Goal: Information Seeking & Learning: Learn about a topic

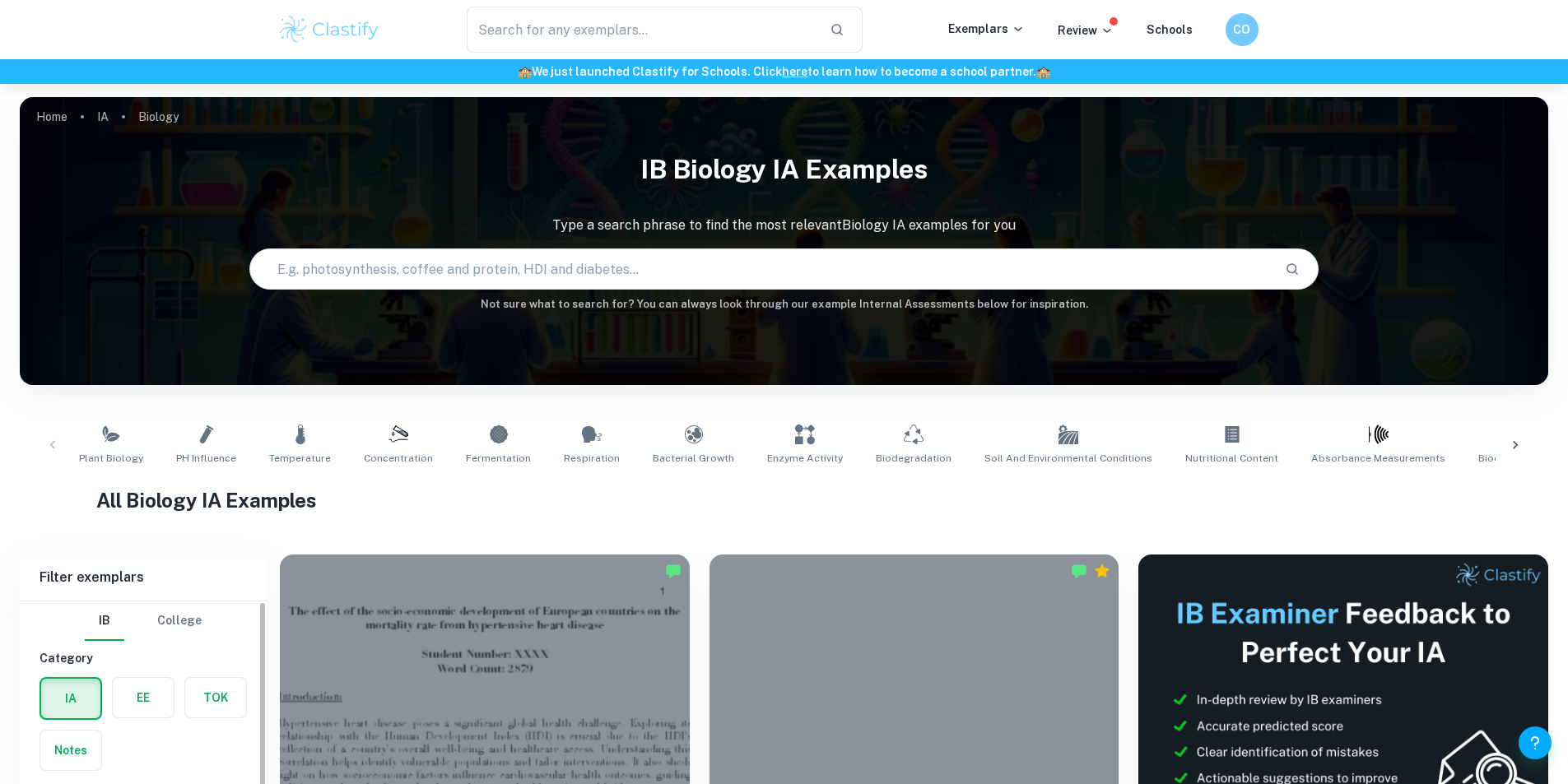
scroll to position [411, 0]
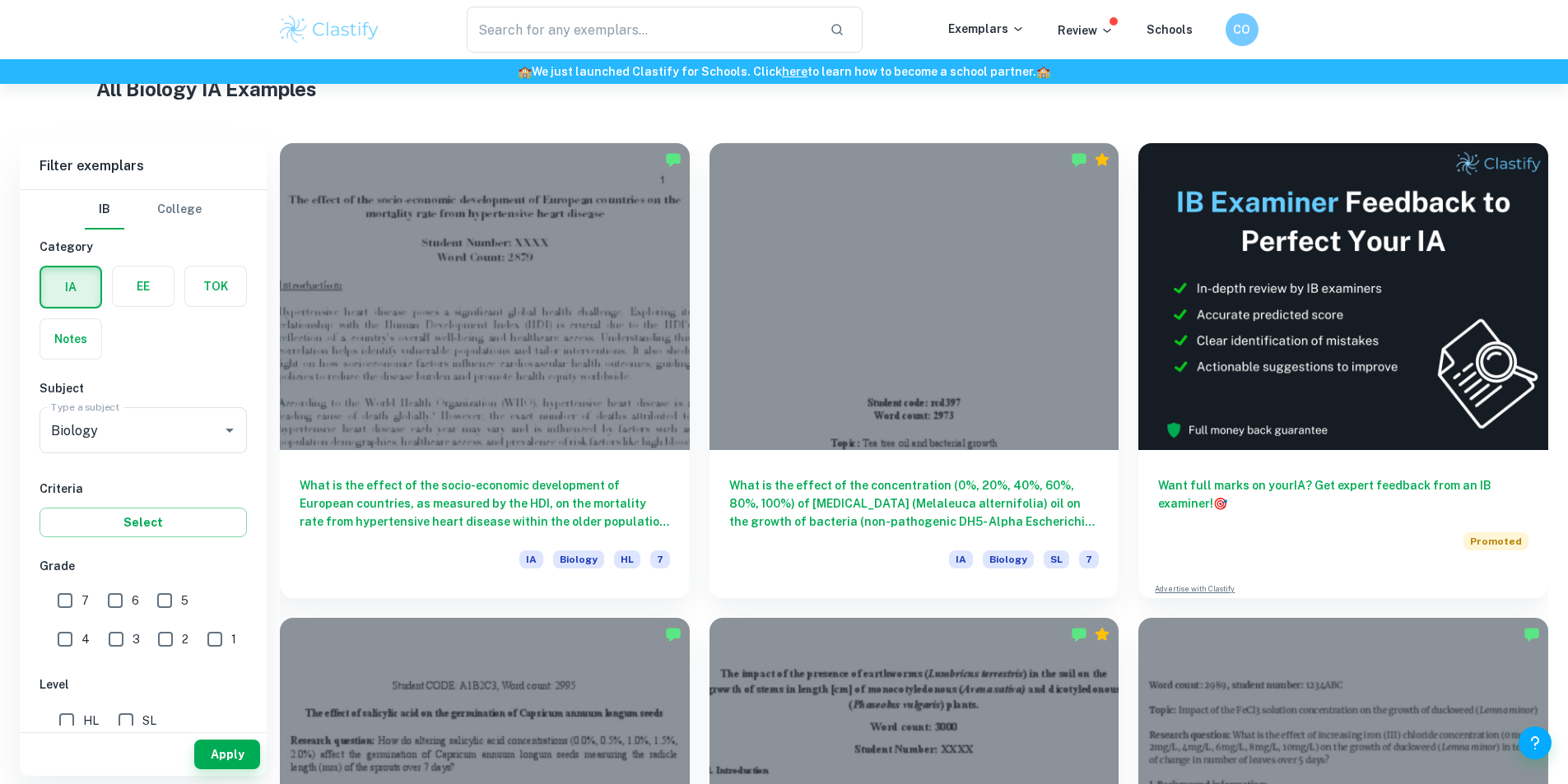
click at [62, 600] on input "7" at bounding box center [65, 600] width 33 height 33
checkbox input "true"
click at [221, 754] on button "Apply" at bounding box center [227, 754] width 66 height 30
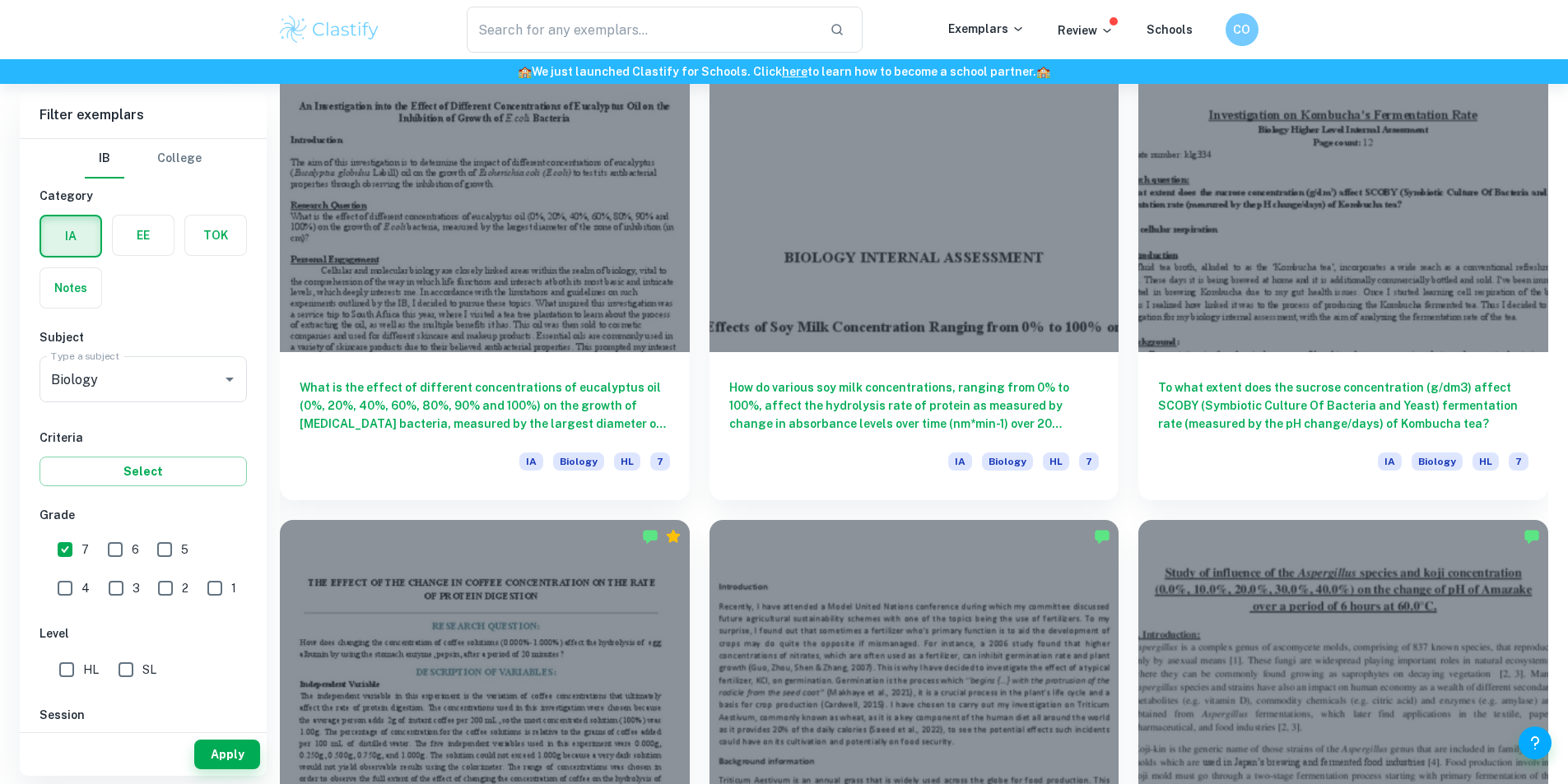
scroll to position [2632, 0]
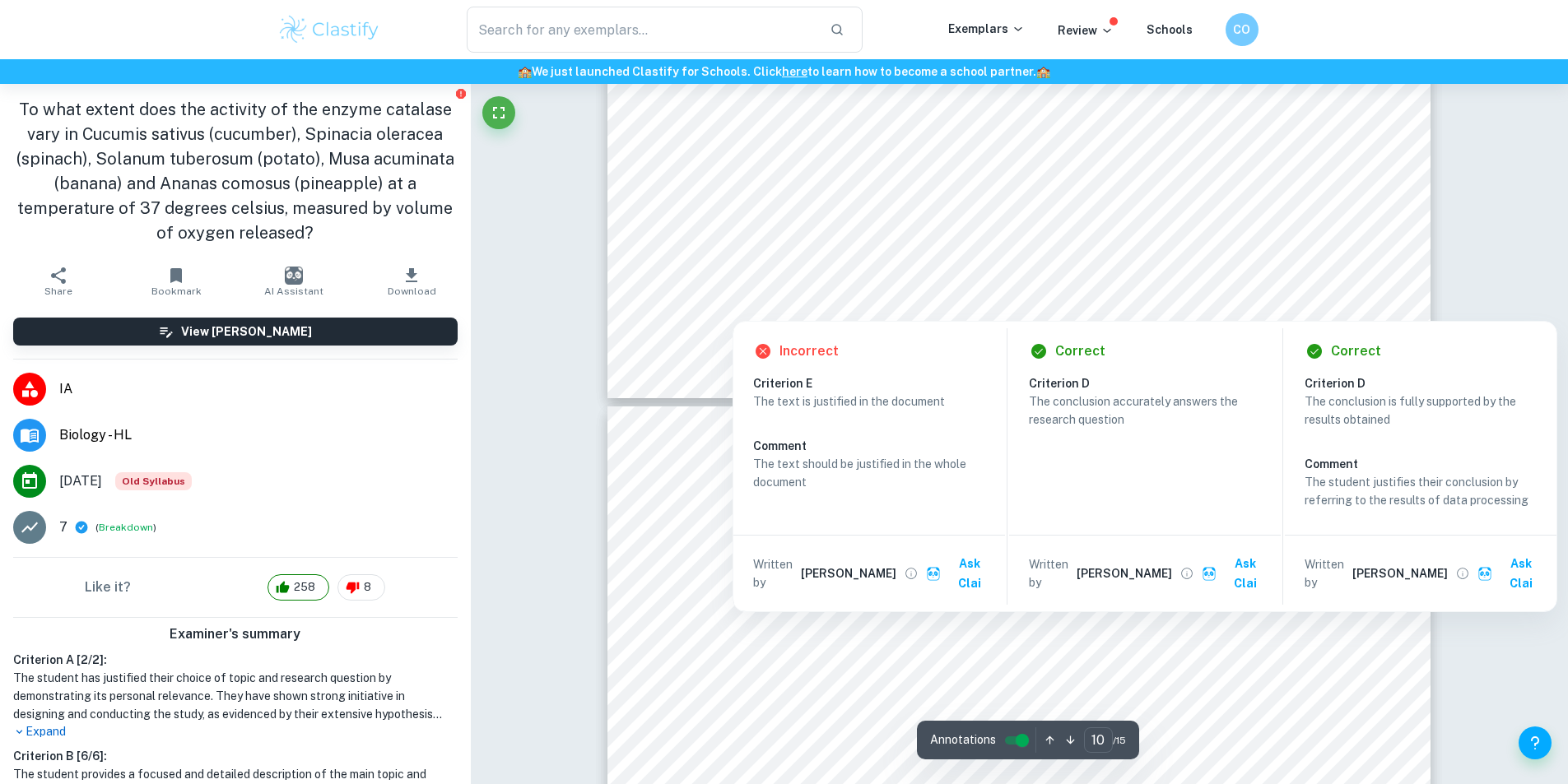
type input "11"
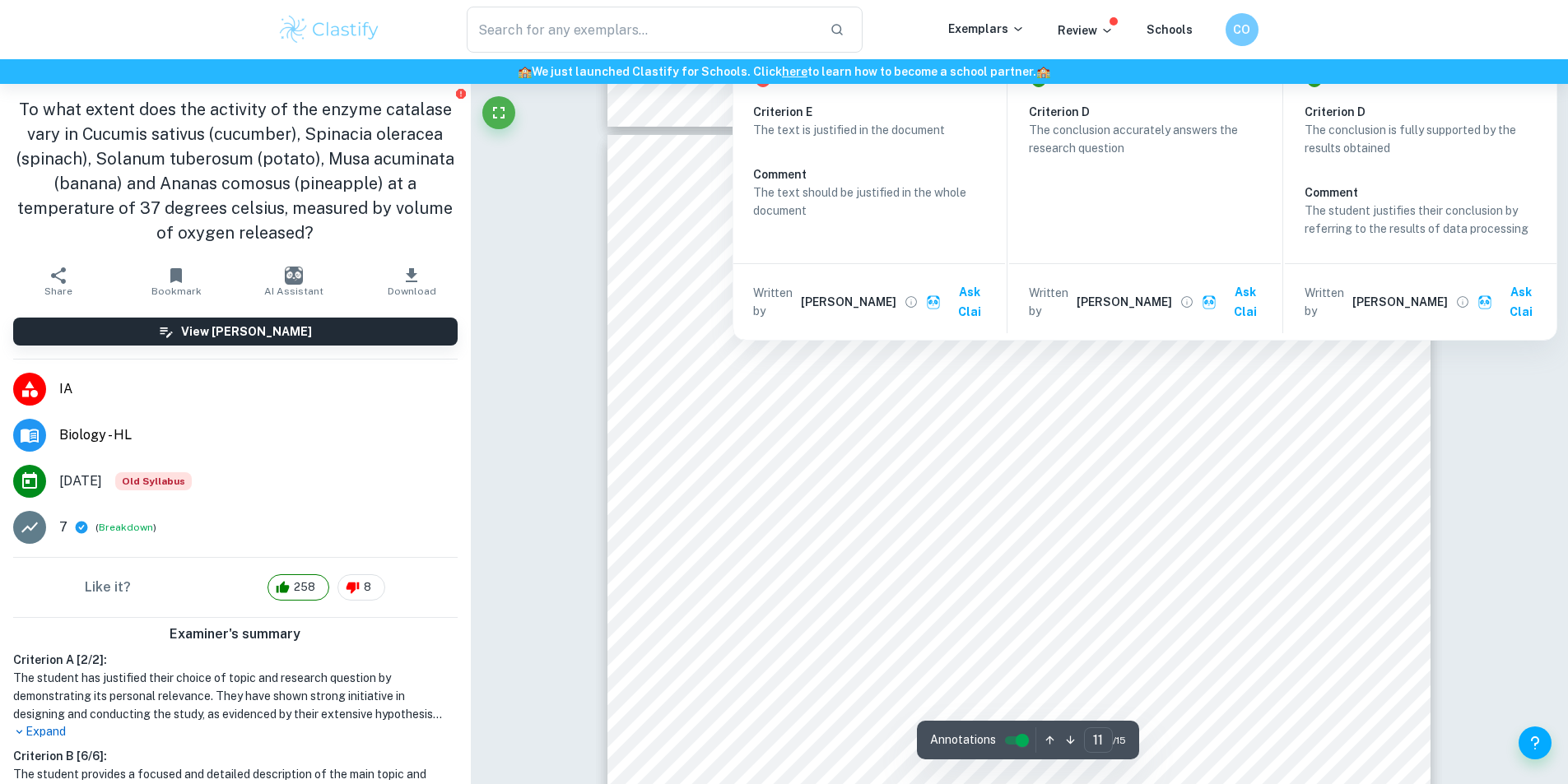
scroll to position [10858, 0]
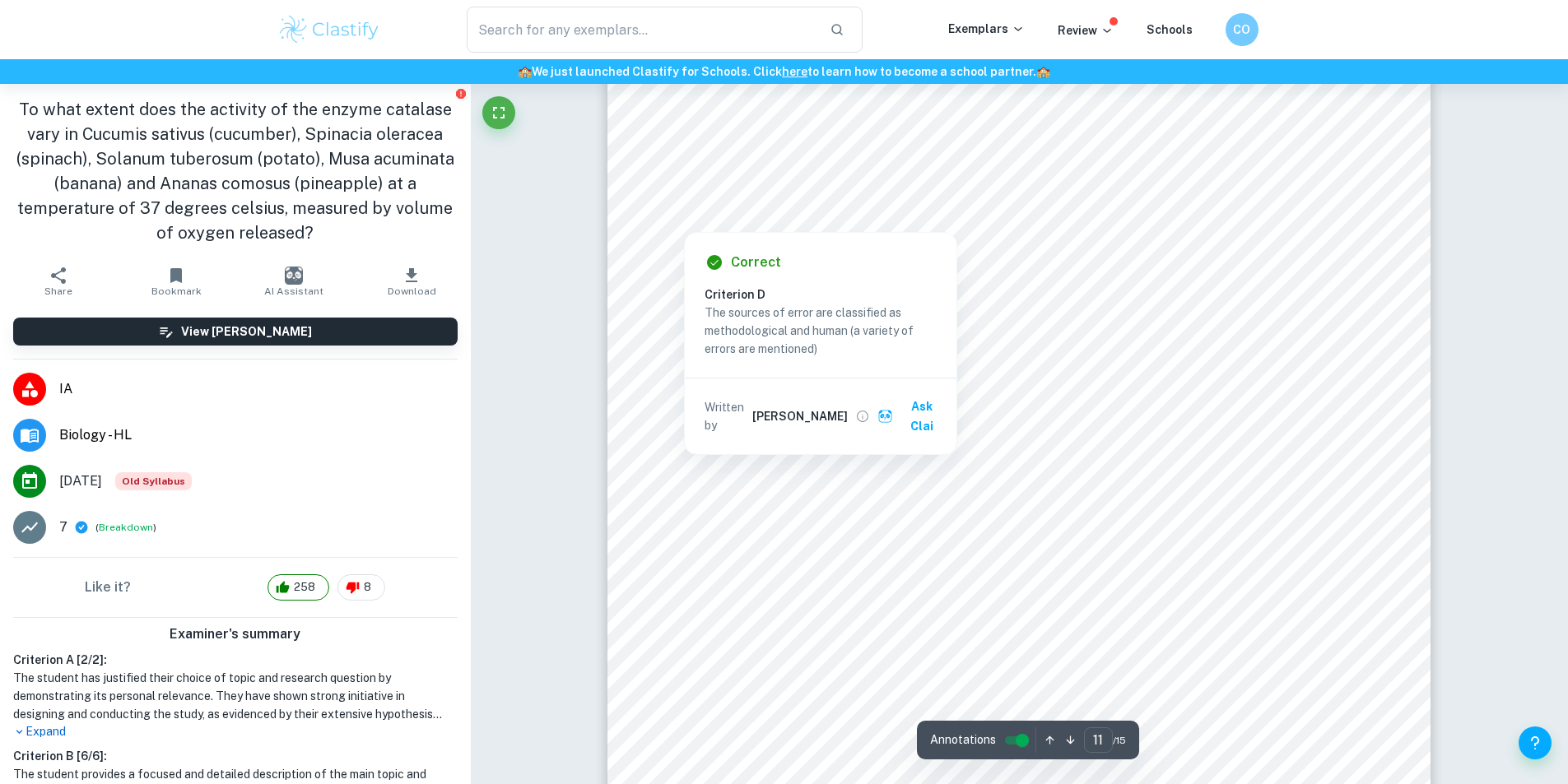
scroll to position [11105, 0]
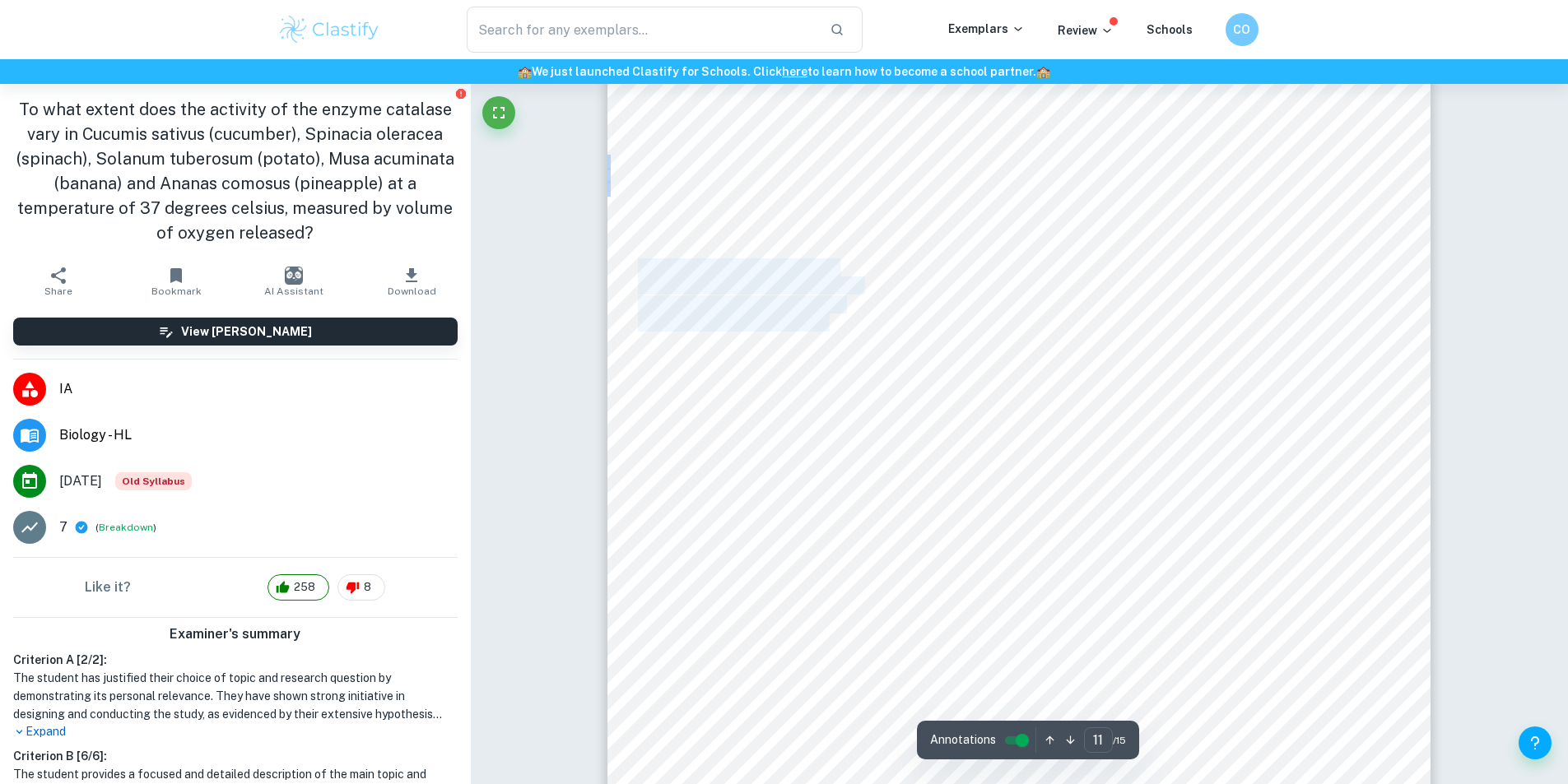
drag, startPoint x: 830, startPoint y: 321, endPoint x: 641, endPoint y: 269, distance: 196.0
click at [641, 269] on div "increasing the rate of reaction to a possible maximum. Multiple trials were don…" at bounding box center [1019, 386] width 823 height 1064
drag, startPoint x: 764, startPoint y: 288, endPoint x: 824, endPoint y: 314, distance: 65.4
click at [824, 314] on div "increasing the rate of reaction to a possible maximum. Multiple trials were don…" at bounding box center [1019, 386] width 823 height 1064
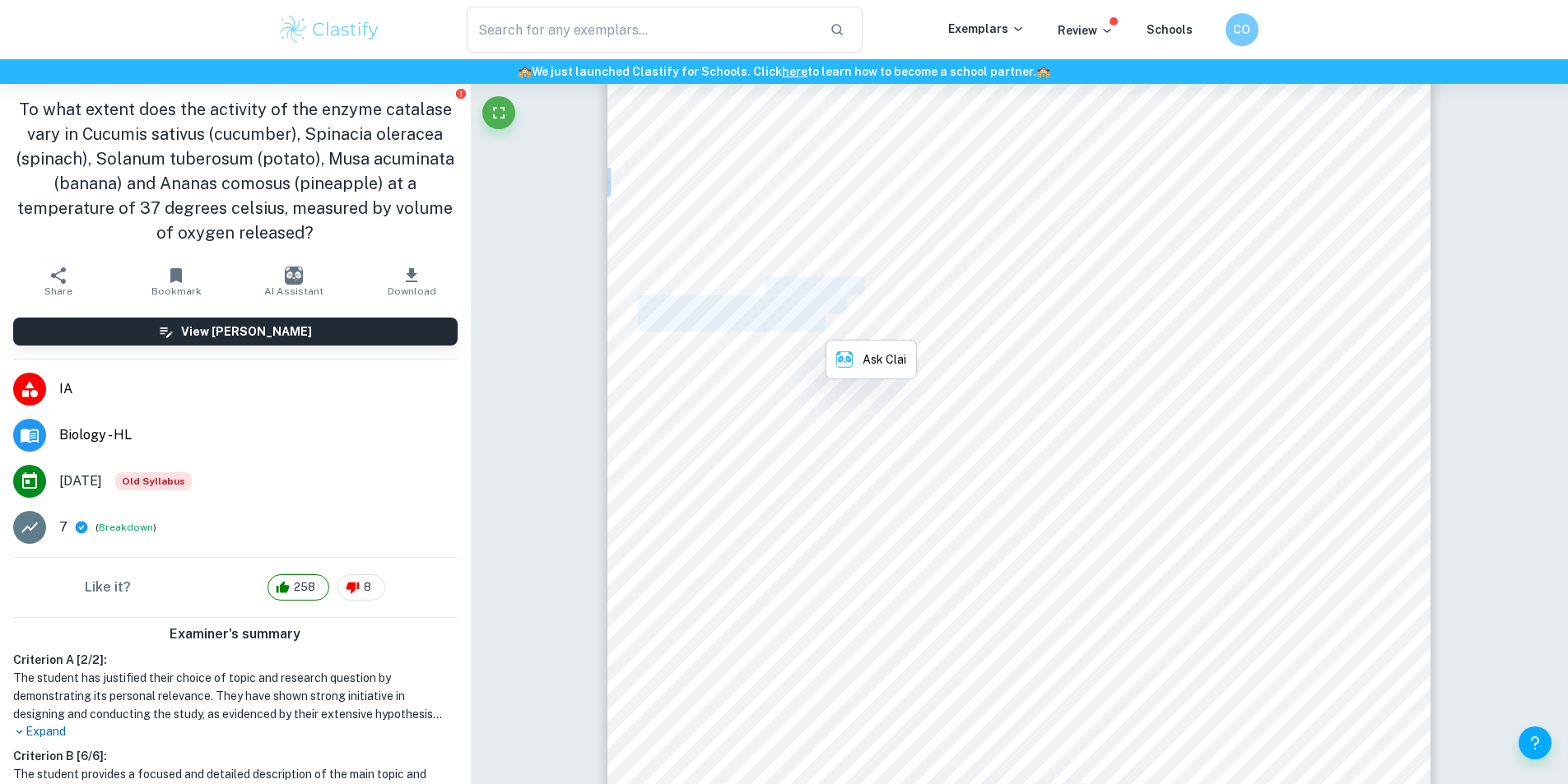
copy div "there would be no consistent way to crush food due to uneven force and time"
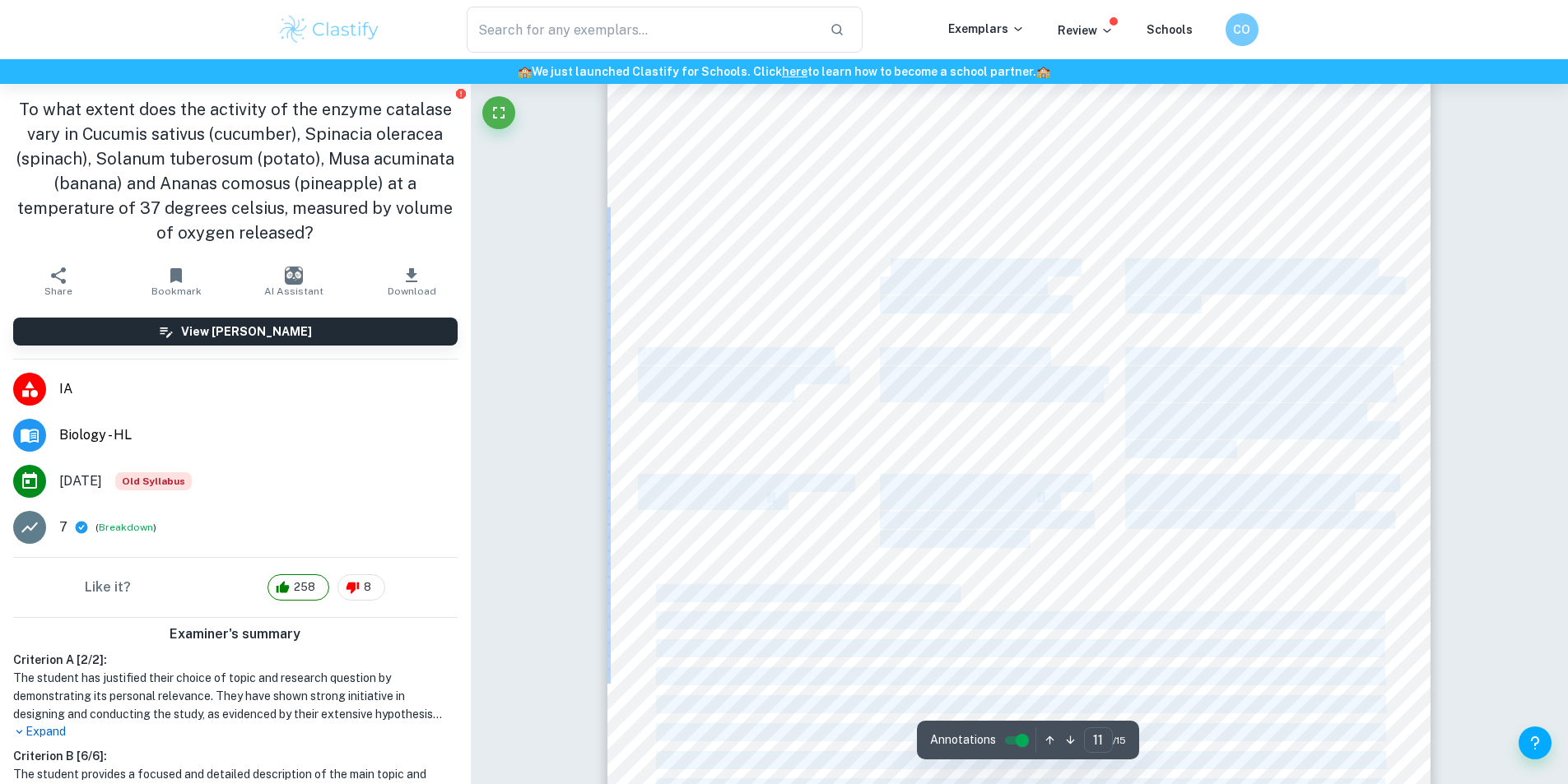
drag, startPoint x: 1070, startPoint y: 303, endPoint x: 892, endPoint y: 267, distance: 181.6
click at [892, 267] on div "increasing the rate of reaction to a possible maximum. Multiple trials were don…" at bounding box center [1019, 386] width 823 height 1064
click at [924, 342] on div "increasing the rate of reaction to a possible maximum. Multiple trials were don…" at bounding box center [1019, 386] width 823 height 1064
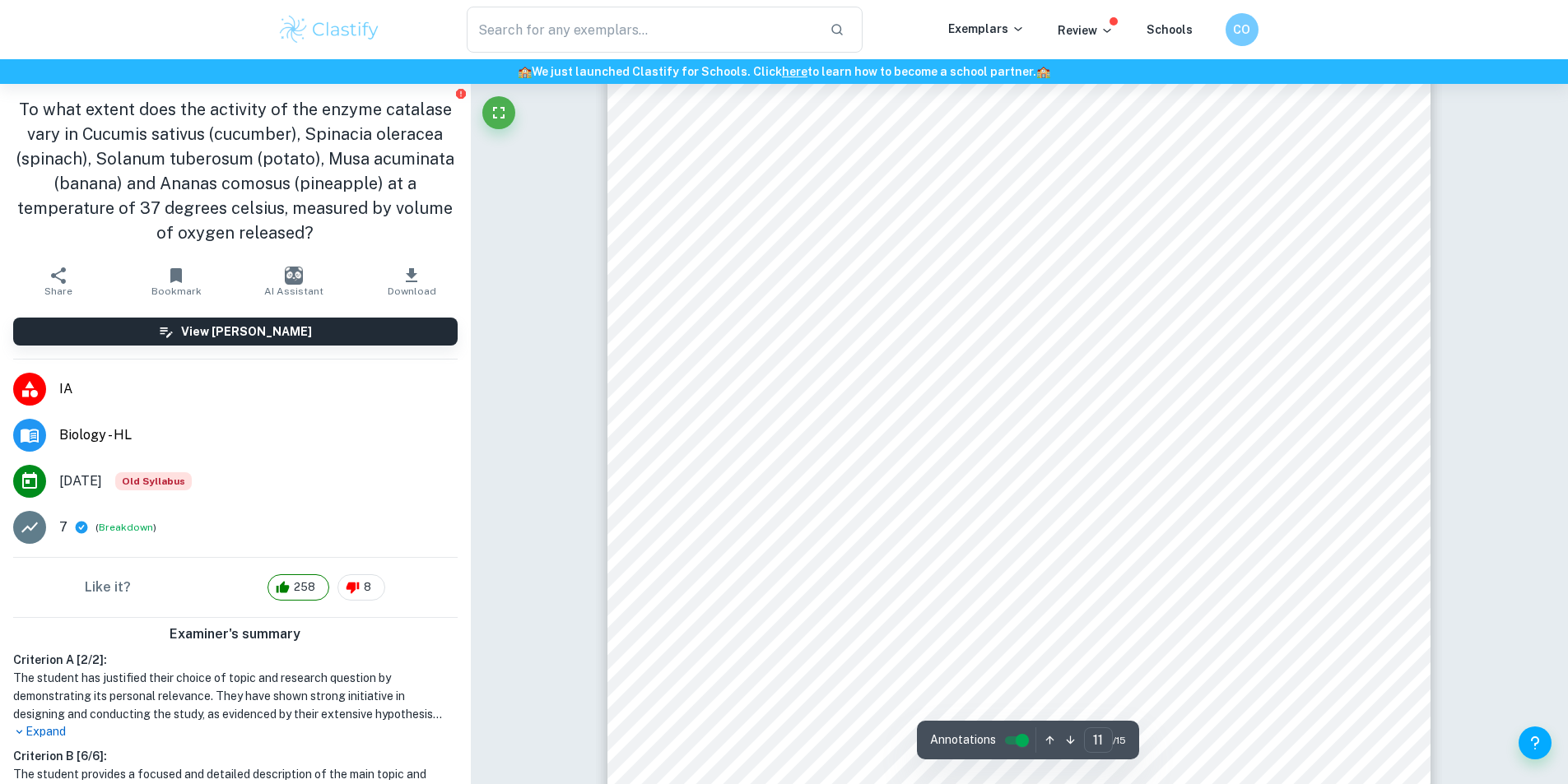
scroll to position [11188, 0]
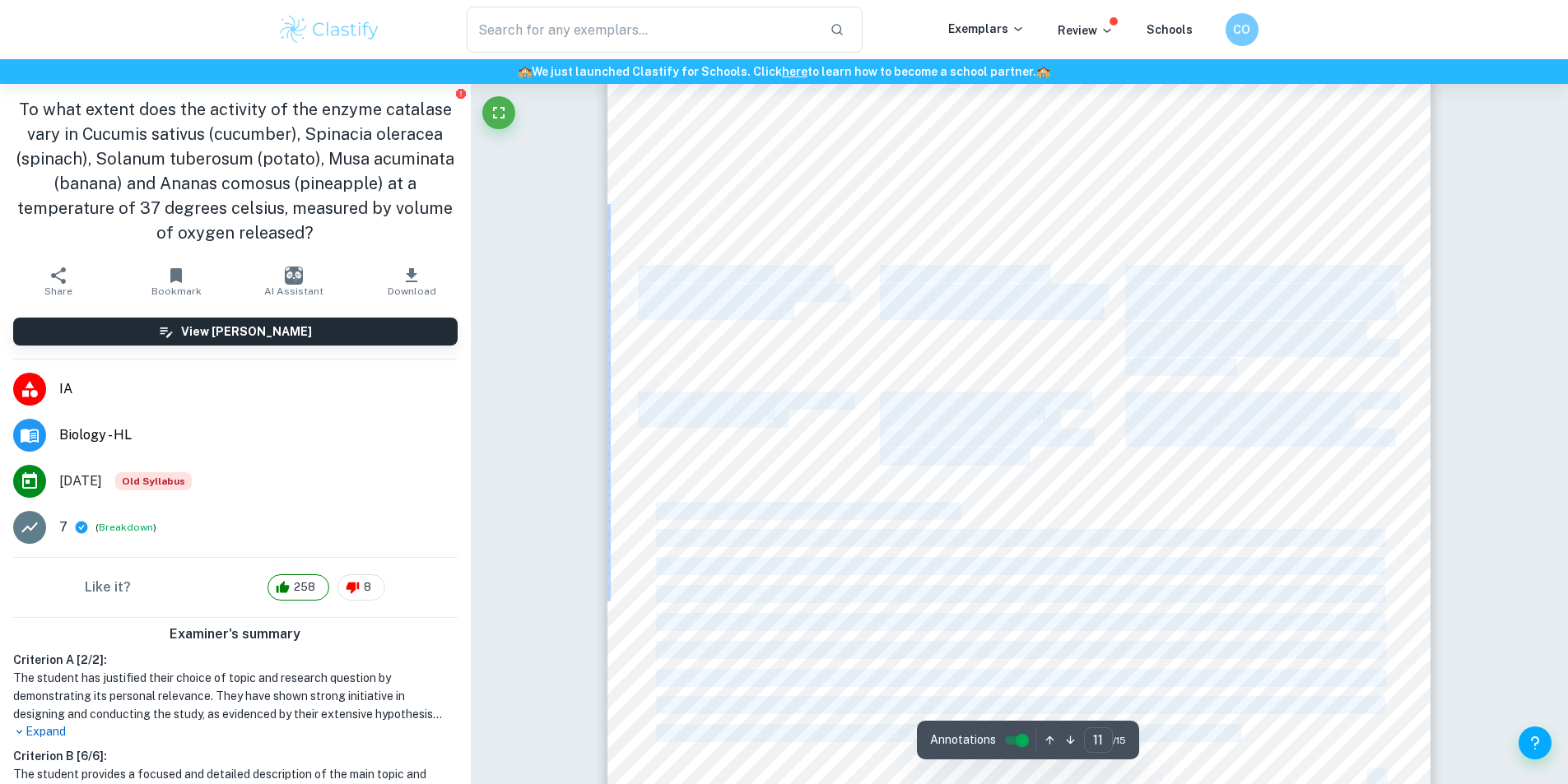
drag, startPoint x: 1245, startPoint y: 368, endPoint x: 642, endPoint y: 267, distance: 611.4
click at [642, 267] on div "increasing the rate of reaction to a possible maximum. Multiple trials were don…" at bounding box center [1019, 303] width 823 height 1064
click at [678, 324] on div "increasing the rate of reaction to a possible maximum. Multiple trials were don…" at bounding box center [1019, 303] width 823 height 1064
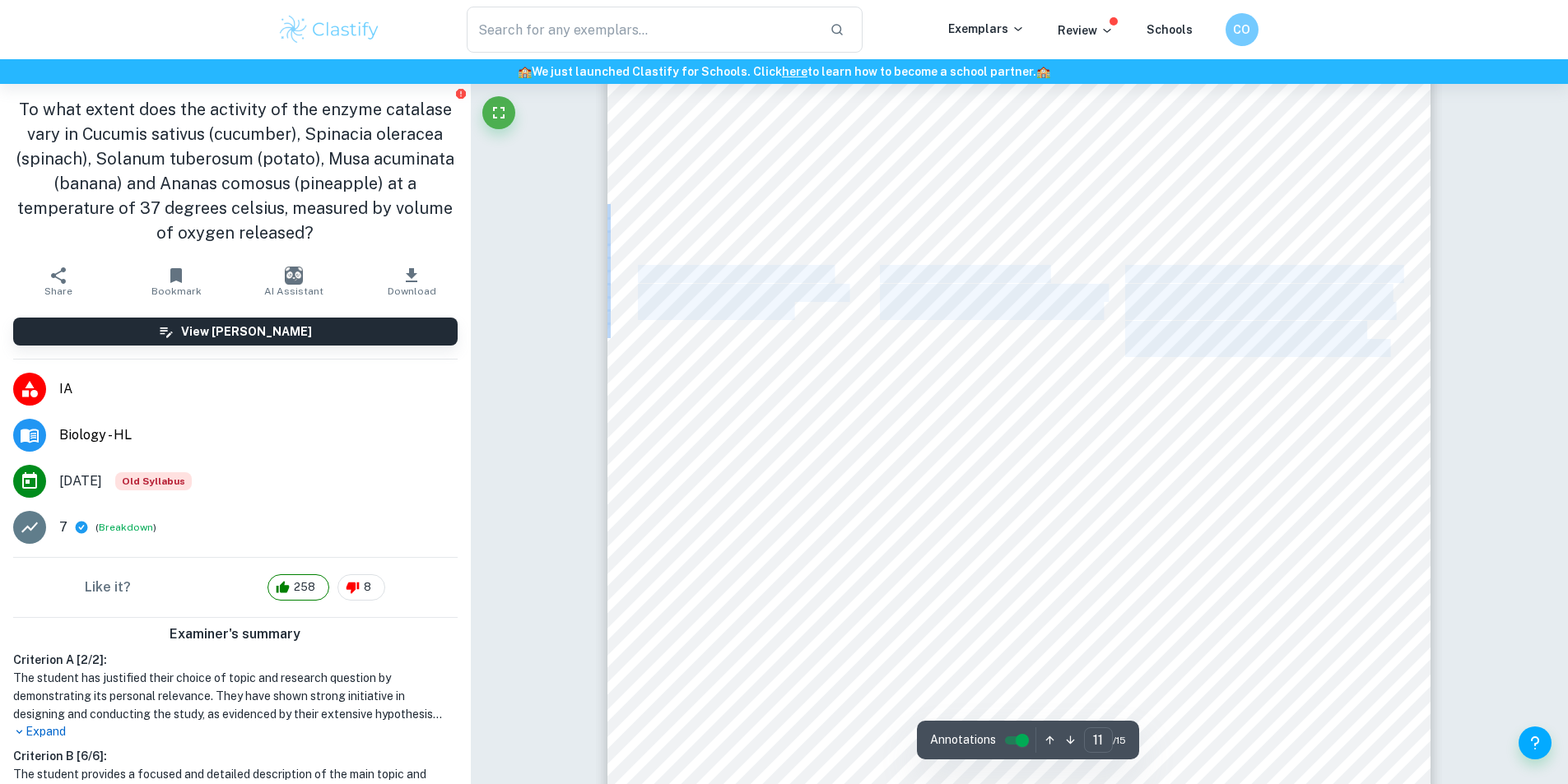
drag, startPoint x: 639, startPoint y: 271, endPoint x: 1392, endPoint y: 355, distance: 757.7
click at [1392, 355] on div "increasing the rate of reaction to a possible maximum. Multiple trials were don…" at bounding box center [1019, 303] width 823 height 1064
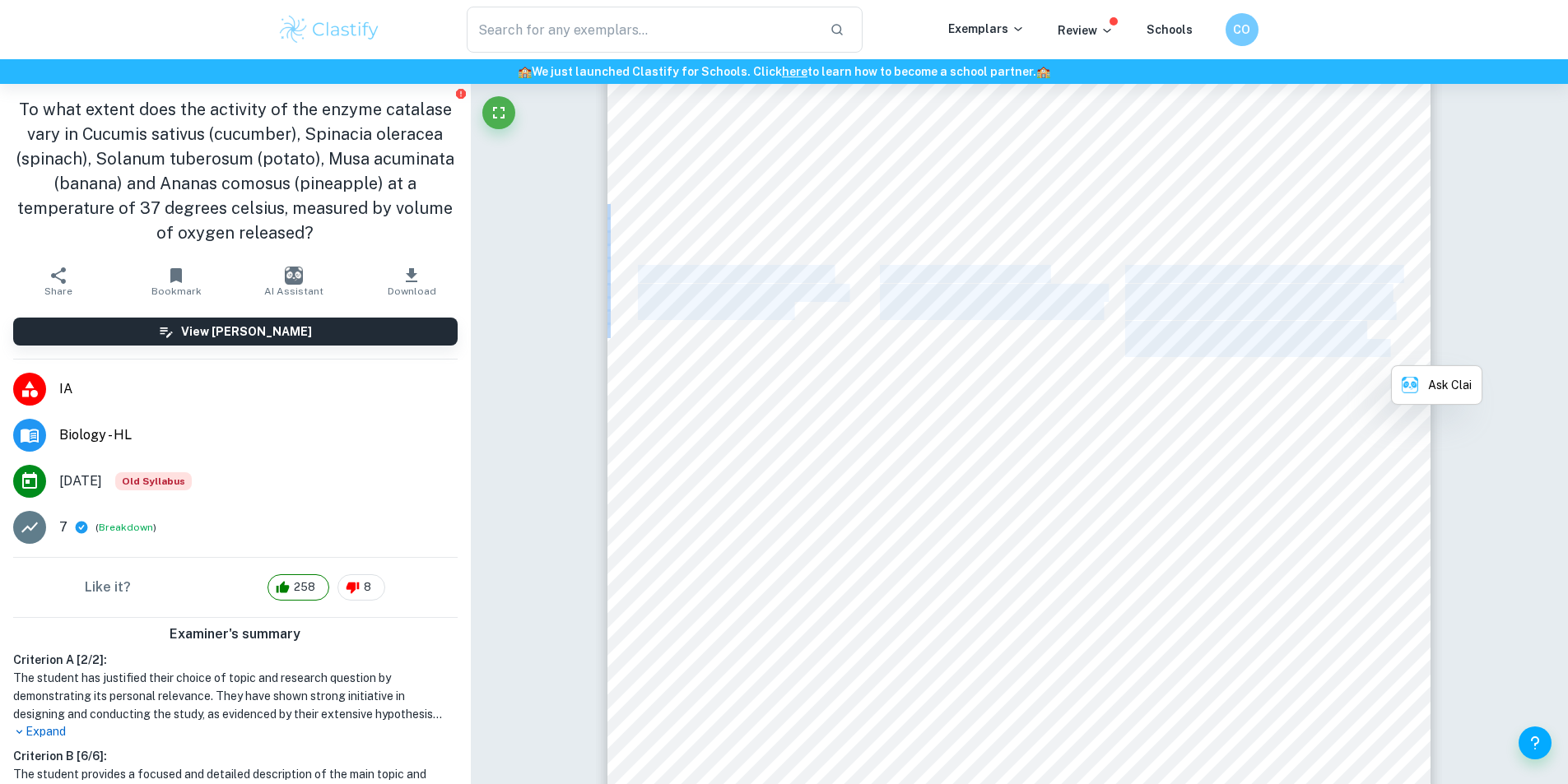
copy div "The assumption that there is a fixed amount of catalase in each food at a given…"
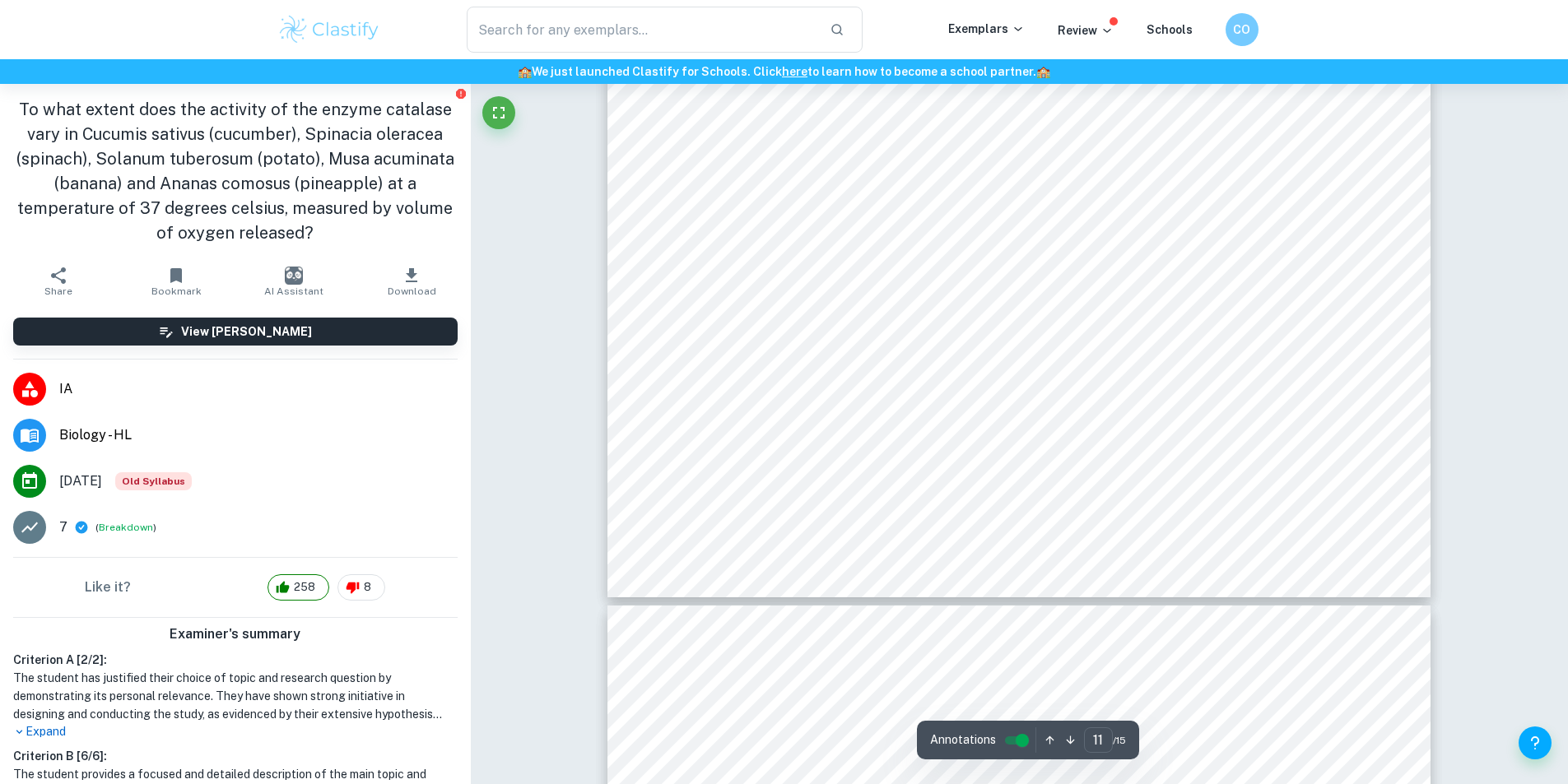
scroll to position [11434, 0]
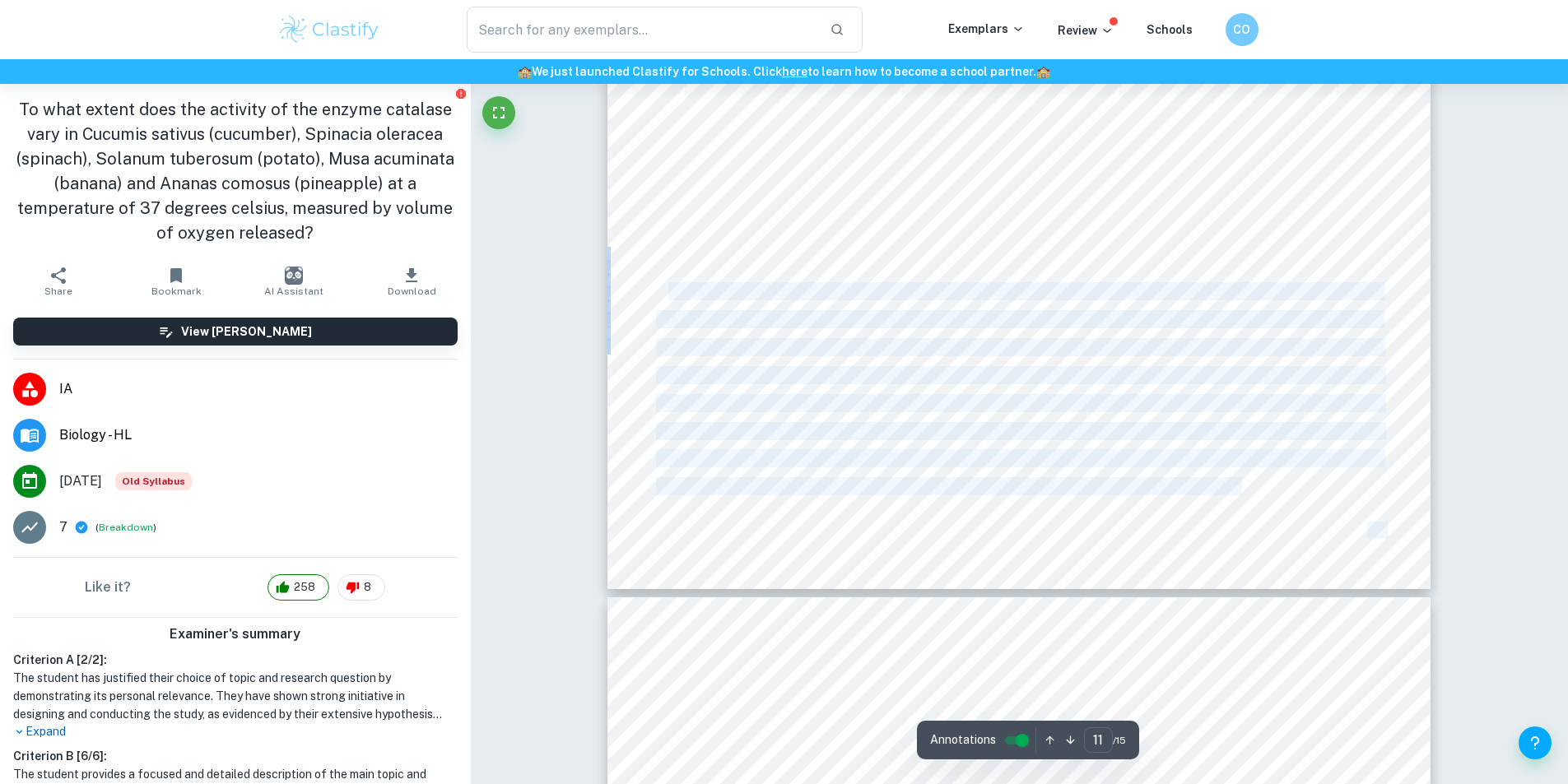
drag, startPoint x: 655, startPoint y: 295, endPoint x: 666, endPoint y: 292, distance: 11.4
click at [666, 292] on div "increasing the rate of reaction to a possible maximum. Multiple trials were don…" at bounding box center [1019, 57] width 823 height 1064
copy div "any factors affect enzyme activity, including pH and temperature. As the stomac…"
